Goal: Information Seeking & Learning: Compare options

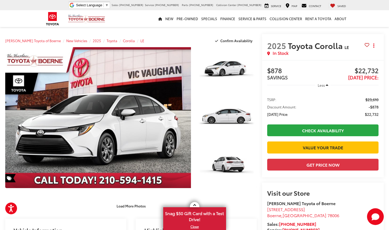
click at [76, 5] on div "[PERSON_NAME] Toyota of Boerne Select Language ​ ▼ Sales [PHONE_NUMBER] Service…" at bounding box center [194, 5] width 307 height 10
click at [93, 41] on span "2025" at bounding box center [97, 40] width 8 height 5
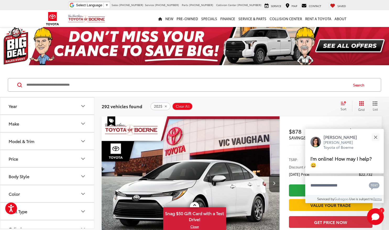
click at [81, 106] on icon "Year" at bounding box center [83, 106] width 6 height 6
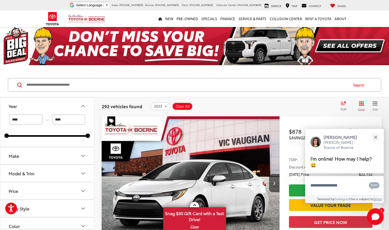
click at [84, 155] on icon "Make" at bounding box center [83, 156] width 6 height 6
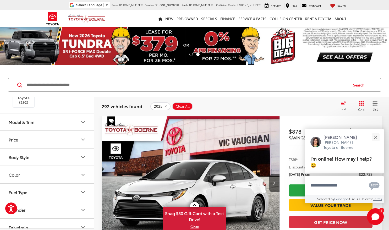
scroll to position [79, 0]
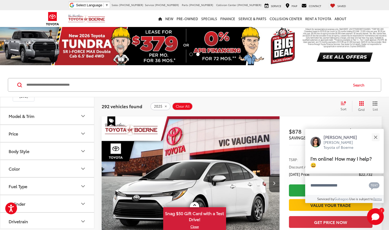
click at [83, 119] on icon "Model & Trim" at bounding box center [83, 116] width 6 height 6
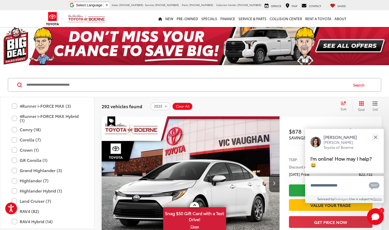
scroll to position [110, 0]
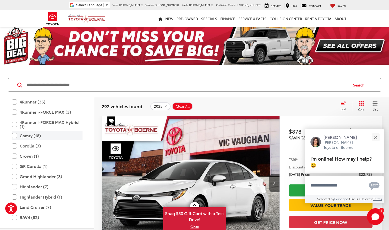
click at [14, 140] on label "Camry (18)" at bounding box center [47, 135] width 71 height 9
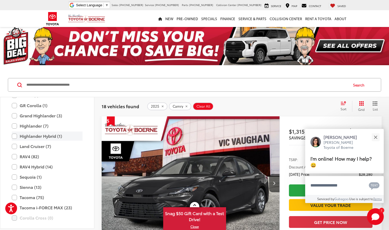
scroll to position [189, 0]
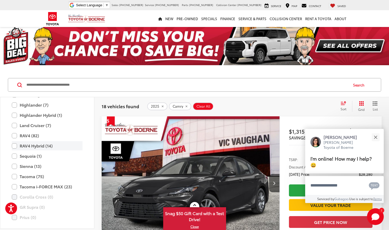
click at [15, 150] on label "RAV4 Hybrid (14)" at bounding box center [47, 145] width 71 height 9
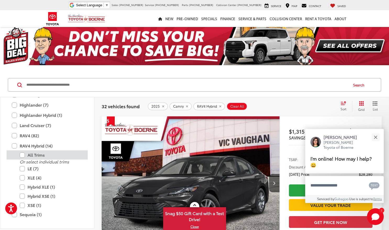
click at [23, 160] on label "All Trims" at bounding box center [51, 154] width 63 height 9
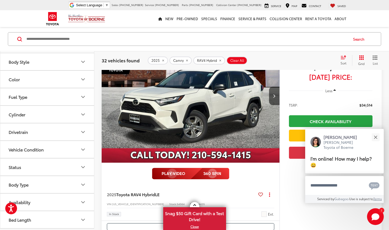
scroll to position [2139, 0]
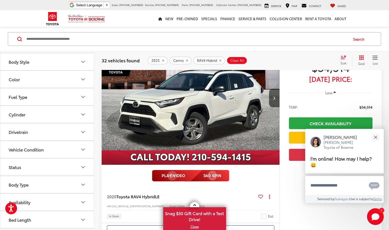
click at [168, 112] on img "2025 Toyota RAV4 Hybrid LE 0" at bounding box center [190, 98] width 179 height 134
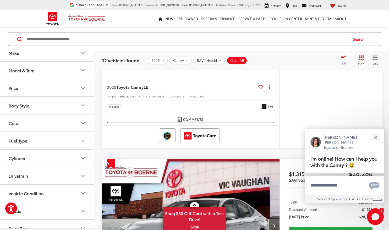
scroll to position [25, 0]
click at [84, 140] on icon "Fuel Type" at bounding box center [83, 140] width 6 height 6
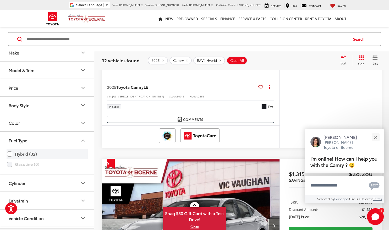
click at [11, 154] on label "Hybrid (32)" at bounding box center [47, 153] width 80 height 9
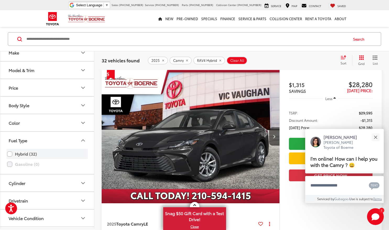
scroll to position [46, 0]
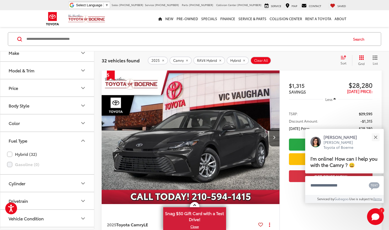
click at [83, 68] on icon "Model & Trim" at bounding box center [83, 70] width 6 height 6
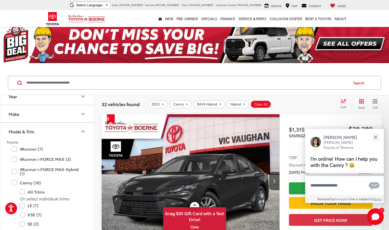
scroll to position [28, 0]
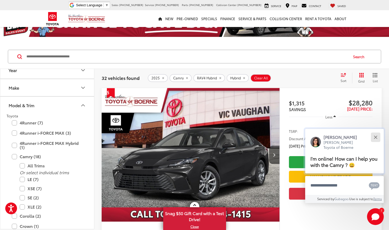
click at [377, 136] on button "Close" at bounding box center [375, 137] width 11 height 11
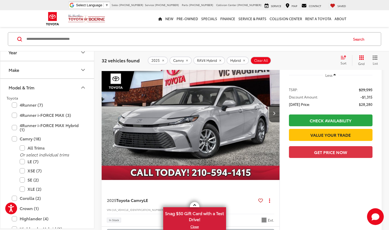
scroll to position [0, 0]
